Goal: Task Accomplishment & Management: Complete application form

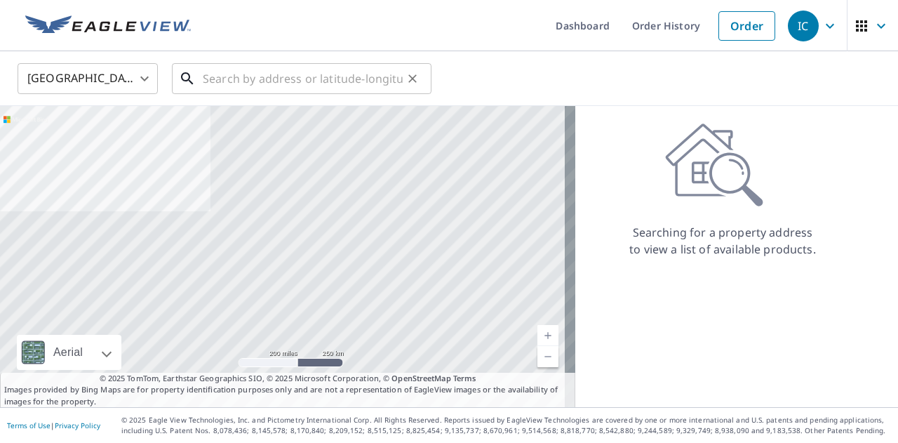
click at [271, 61] on input "text" at bounding box center [303, 78] width 200 height 39
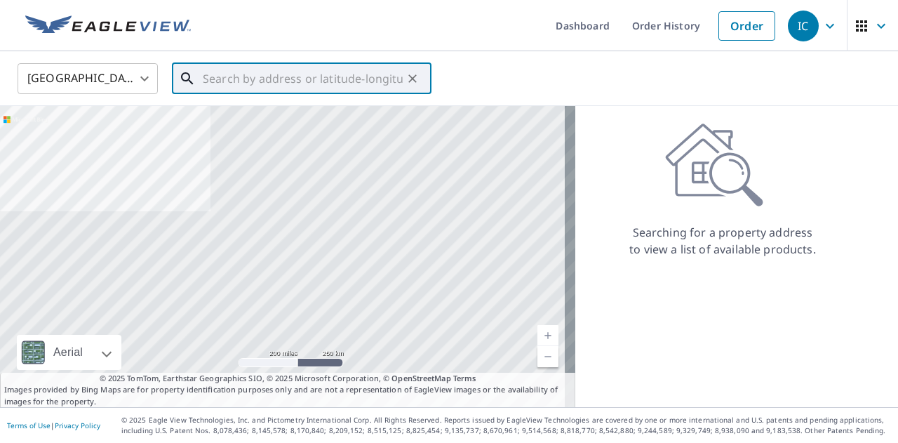
paste input "[DATE]"
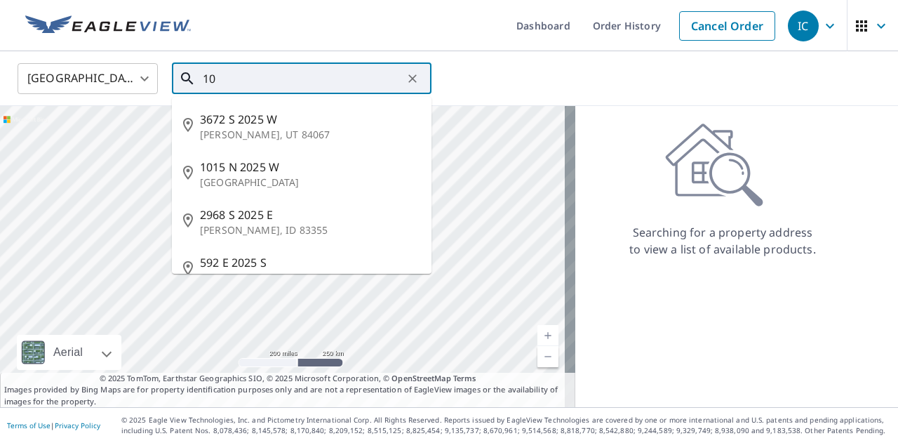
type input "1"
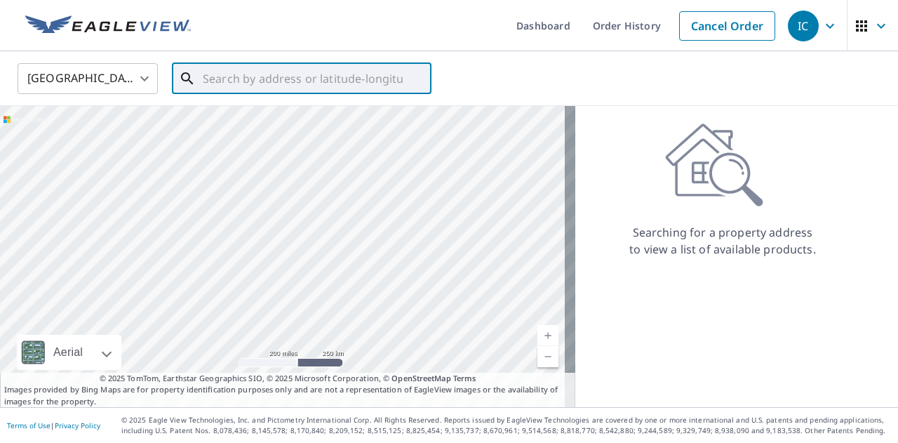
paste input "[STREET_ADDRESS][PERSON_NAME][PERSON_NAME]"
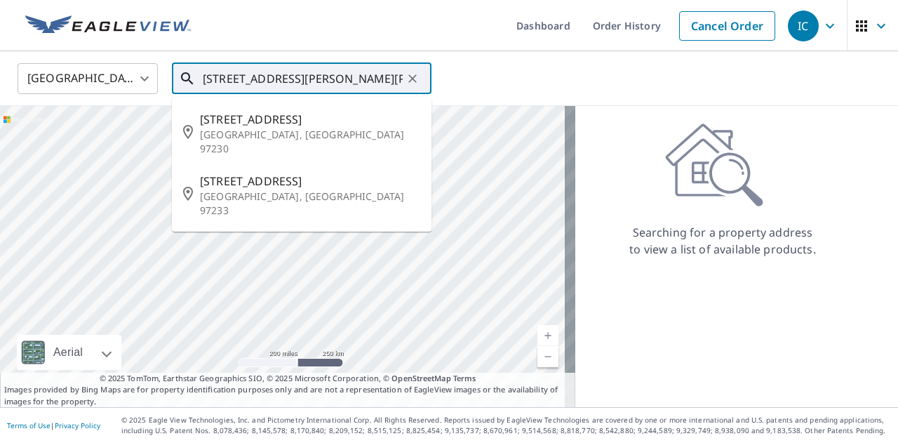
type input "[STREET_ADDRESS][PERSON_NAME][PERSON_NAME]"
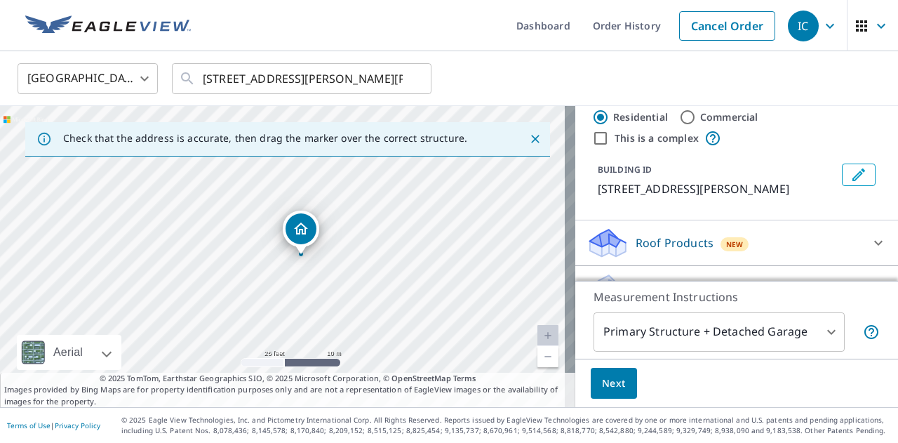
scroll to position [32, 0]
click at [726, 239] on span "New" at bounding box center [735, 242] width 18 height 11
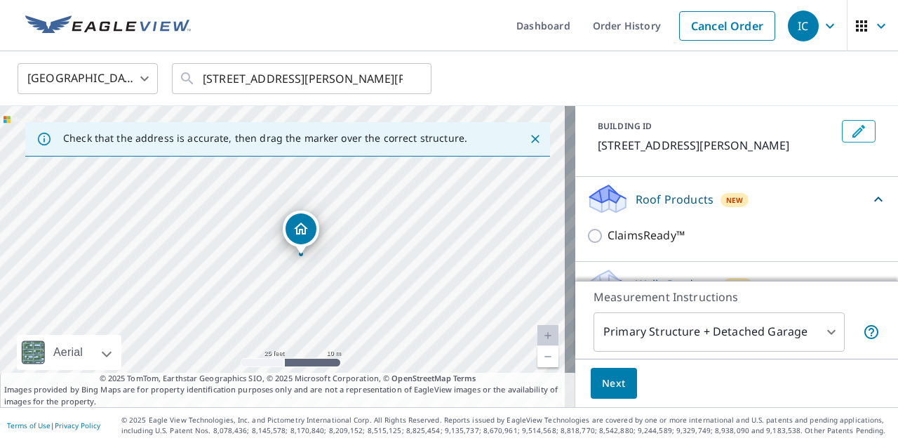
scroll to position [100, 0]
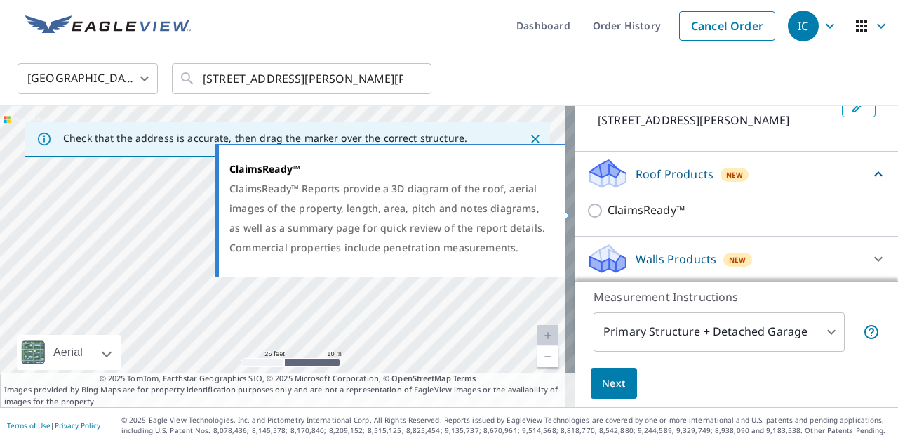
click at [587, 215] on input "ClaimsReady™" at bounding box center [597, 210] width 21 height 17
checkbox input "true"
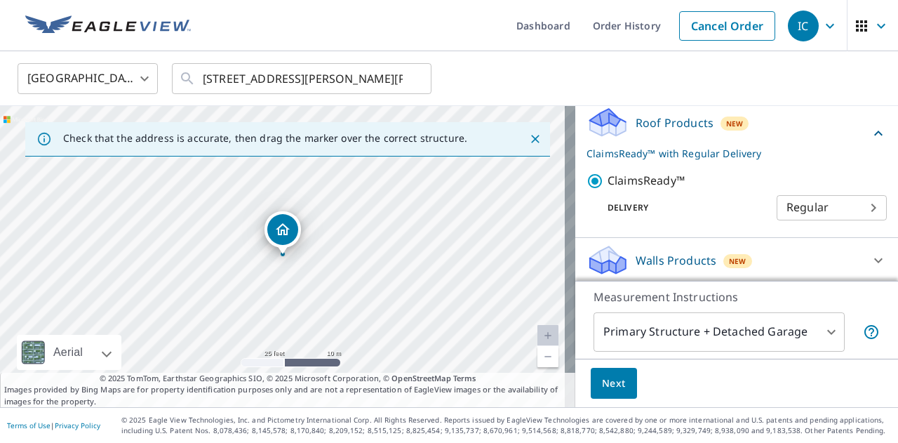
scroll to position [152, 0]
click at [602, 382] on span "Next" at bounding box center [614, 384] width 24 height 18
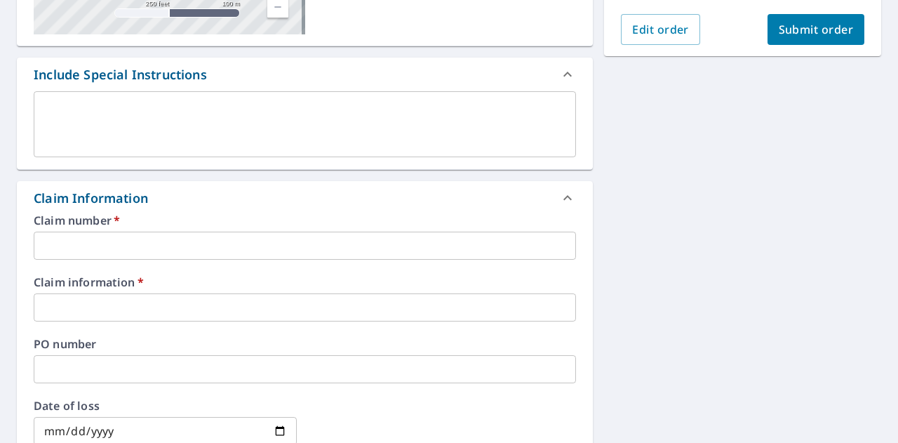
scroll to position [361, 0]
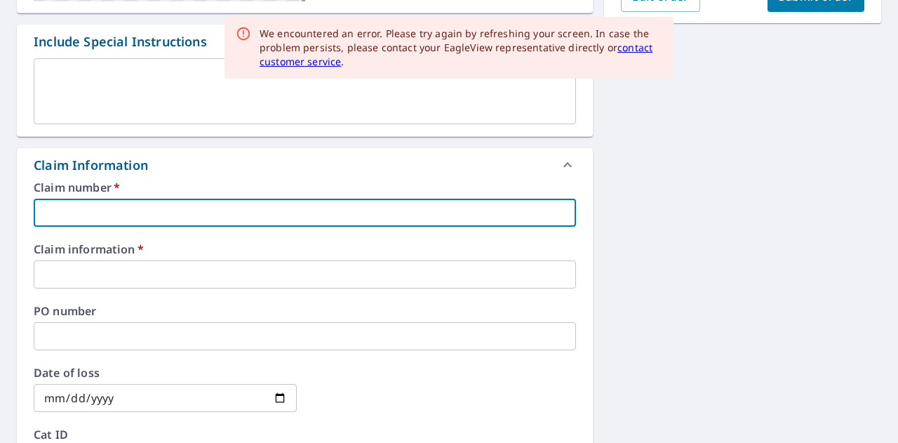
click at [340, 210] on input "text" at bounding box center [305, 213] width 542 height 28
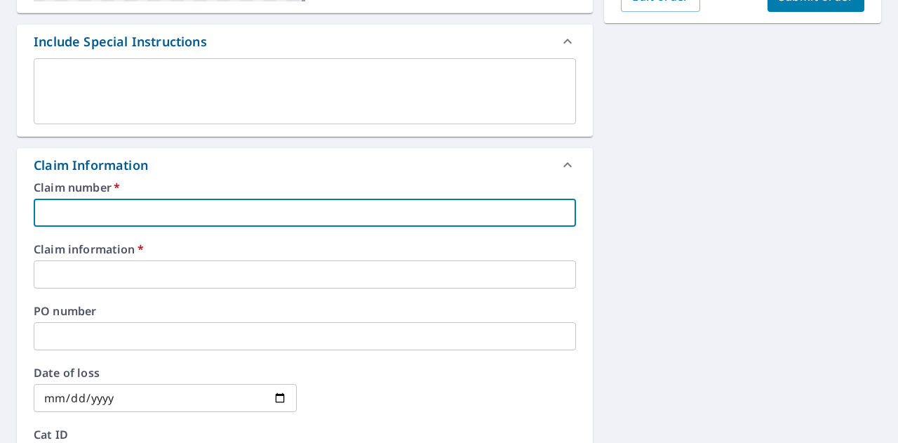
paste input "JDV9024"
type input "JDV9024"
click at [202, 267] on input "text" at bounding box center [305, 274] width 542 height 28
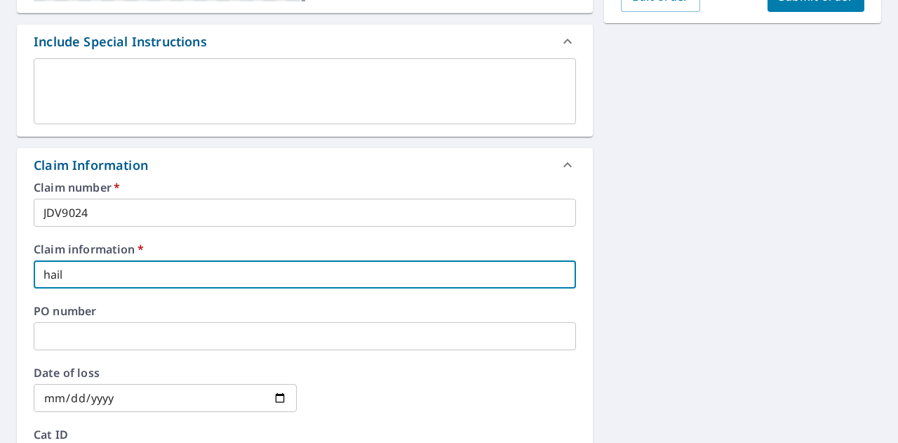
type input "hail"
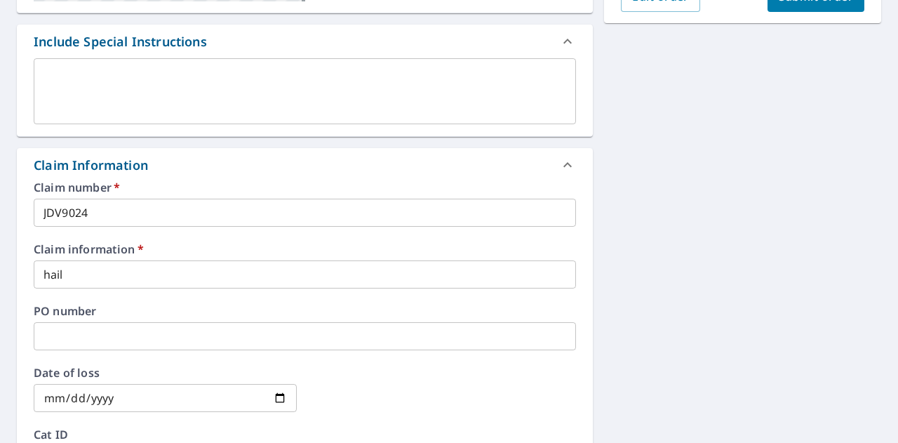
click at [710, 215] on div "[STREET_ADDRESS][PERSON_NAME] Aerial Road A standard road map Aerial A detailed…" at bounding box center [449, 282] width 898 height 1029
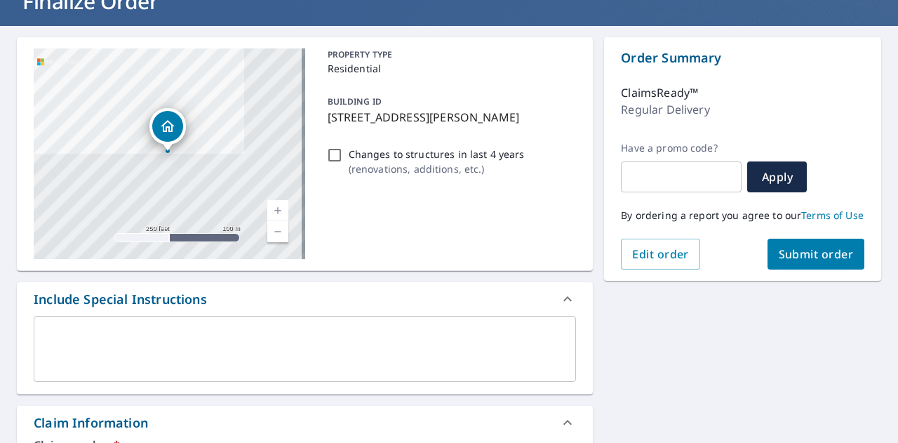
scroll to position [100, 0]
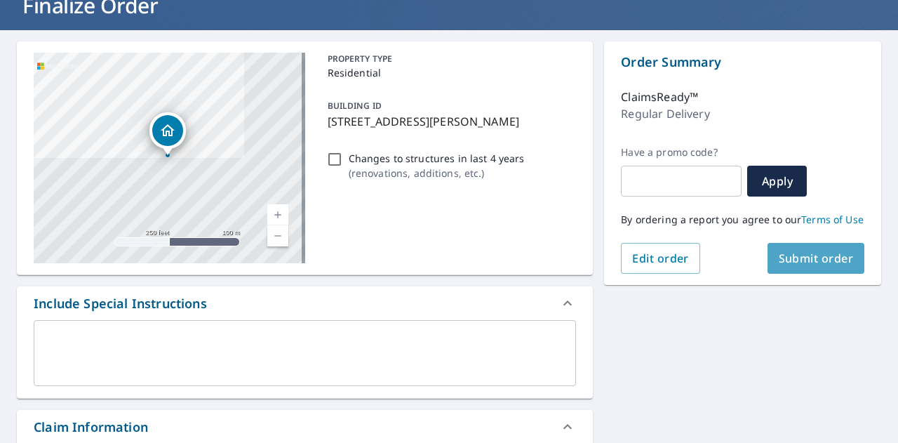
click at [788, 265] on span "Submit order" at bounding box center [816, 257] width 75 height 15
